Goal: Information Seeking & Learning: Learn about a topic

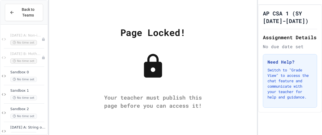
click at [166, 85] on div "Page Locked! Your teacher must publish this page before you can access it!" at bounding box center [153, 67] width 208 height 135
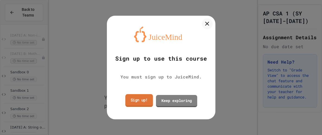
click at [127, 104] on link "Sign up!" at bounding box center [139, 100] width 28 height 13
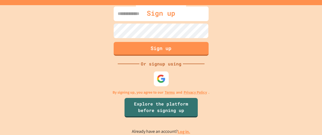
click at [157, 83] on img at bounding box center [160, 79] width 9 height 9
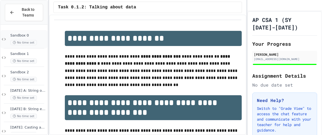
click at [43, 36] on span "Sandbox 0" at bounding box center [28, 35] width 36 height 5
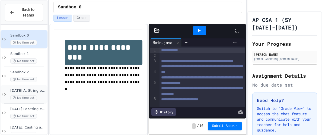
click at [42, 87] on div "[DATE] A: String ops and Capital-M Math No time set" at bounding box center [24, 94] width 47 height 18
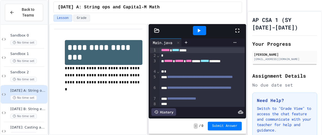
click at [40, 40] on div "No time set" at bounding box center [28, 42] width 36 height 5
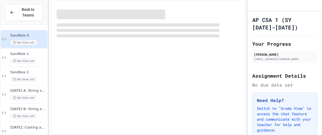
click at [40, 40] on div "No time set" at bounding box center [28, 42] width 36 height 5
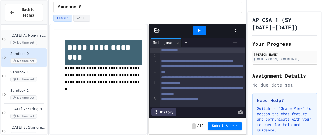
click at [27, 43] on span "No time set" at bounding box center [23, 42] width 27 height 5
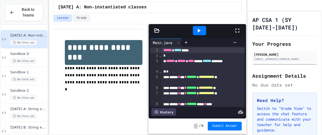
click at [234, 30] on icon at bounding box center [237, 30] width 7 height 7
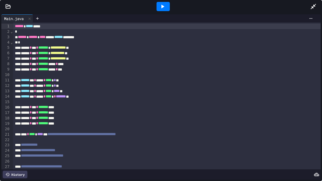
click at [2, 9] on div at bounding box center [161, 6] width 322 height 13
click at [9, 5] on icon at bounding box center [8, 6] width 5 height 4
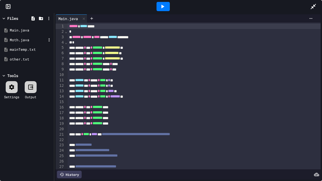
click at [16, 40] on div "Moth.java" at bounding box center [28, 39] width 36 height 5
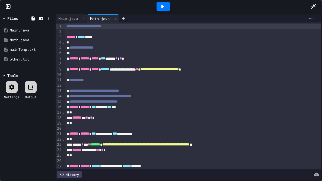
click at [313, 0] on div at bounding box center [316, 6] width 12 height 15
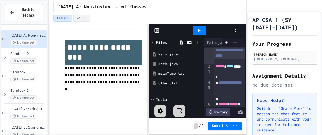
click at [226, 14] on div "[DATE] A: Non-instantiated classes" at bounding box center [147, 7] width 197 height 15
click at [21, 53] on span "[DATE] B: Moth sandbox" at bounding box center [28, 54] width 36 height 5
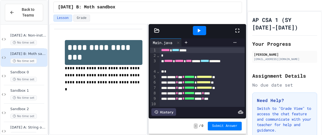
click at [110, 112] on div "**********" at bounding box center [98, 79] width 98 height 111
